Goal: Find specific page/section: Find specific page/section

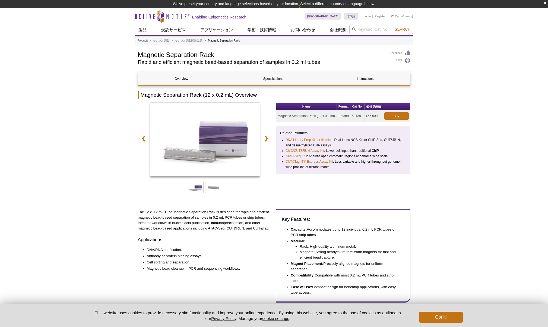
scroll to position [8, 0]
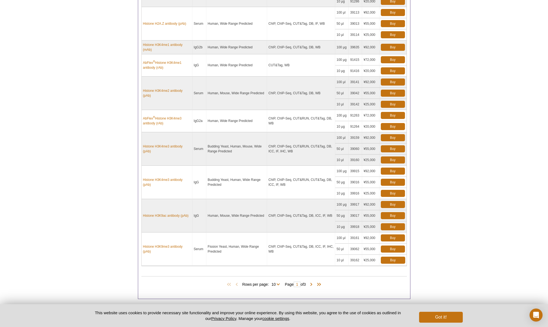
scroll to position [348, 0]
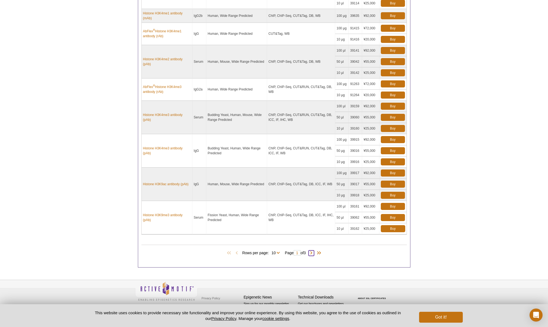
click at [312, 254] on span at bounding box center [311, 252] width 5 height 5
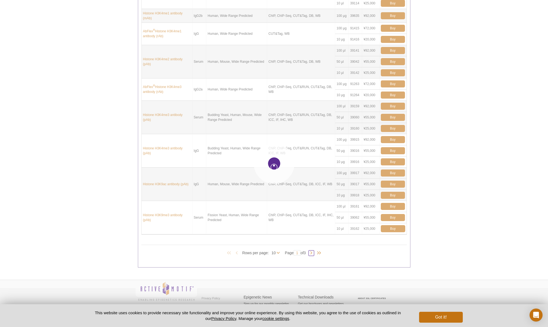
type input "2"
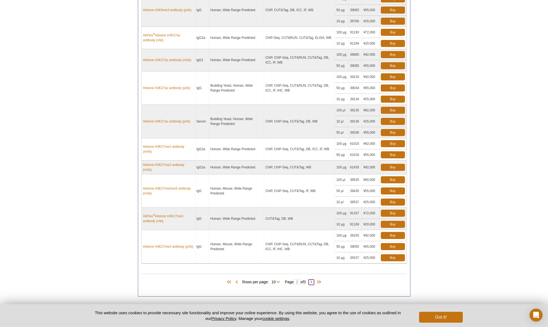
scroll to position [337, 0]
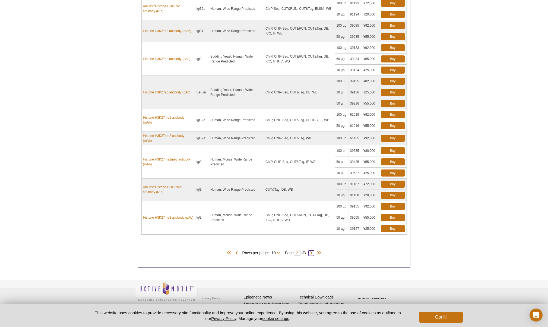
click at [312, 254] on span at bounding box center [311, 252] width 5 height 5
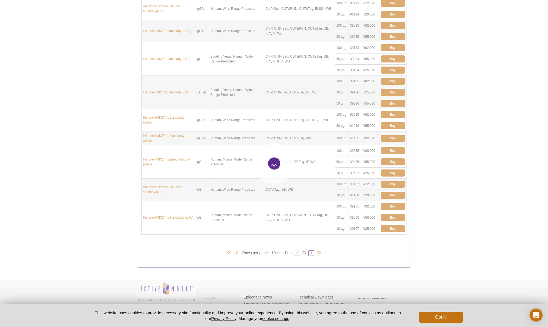
type input "3"
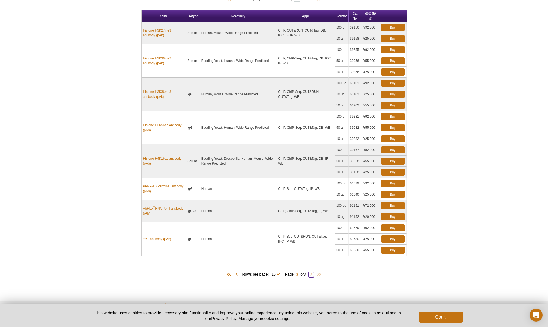
scroll to position [115, 0]
